Goal: Information Seeking & Learning: Learn about a topic

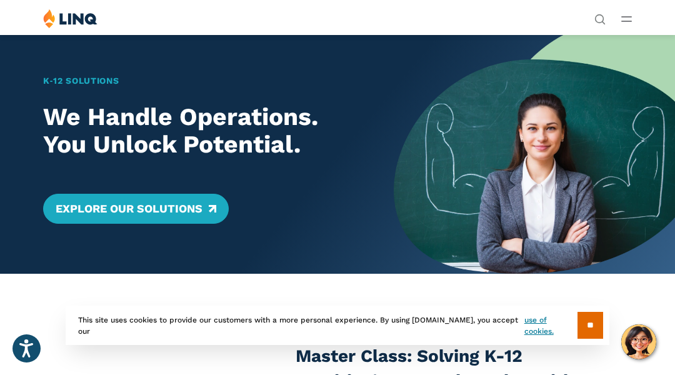
click at [63, 63] on div "K‑12 Solutions We Handle Operations. You Unlock Potential. Explore Our Solutions" at bounding box center [197, 153] width 394 height 239
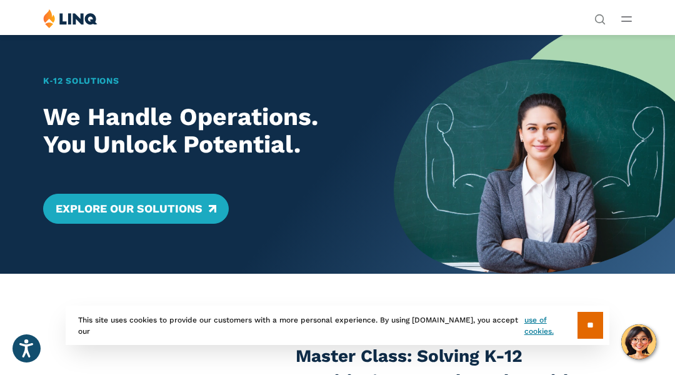
click at [63, 63] on div "K‑12 Solutions We Handle Operations. You Unlock Potential. Explore Our Solutions" at bounding box center [197, 153] width 394 height 239
